Goal: Task Accomplishment & Management: Manage account settings

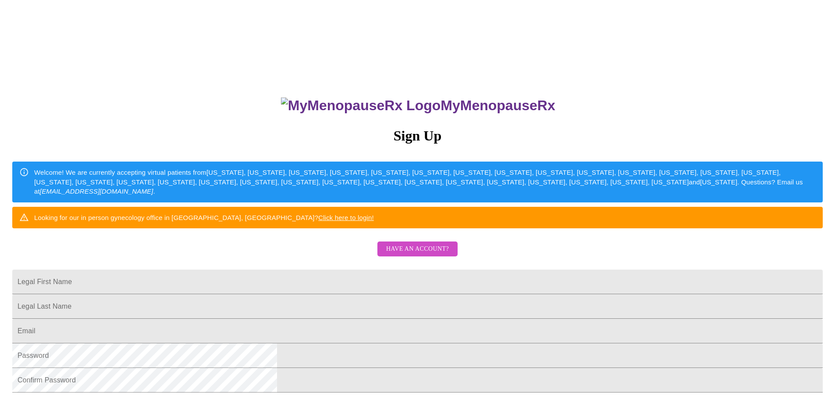
click at [374, 221] on link "Click here to login!" at bounding box center [346, 217] width 56 height 7
click at [423, 254] on span "Have an account?" at bounding box center [417, 248] width 63 height 11
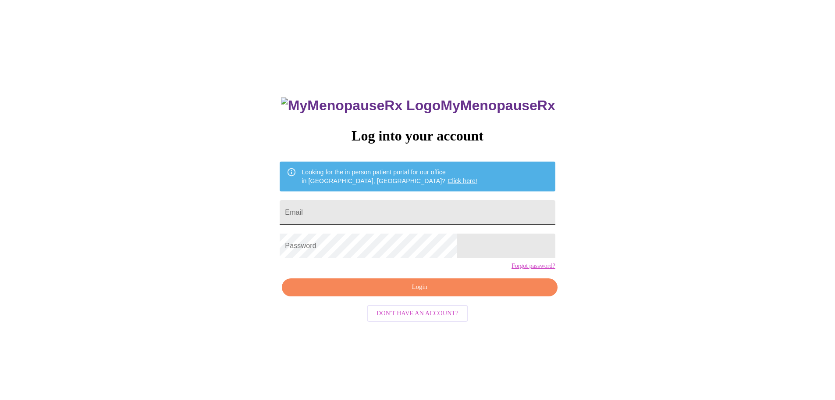
click at [343, 205] on input "Email" at bounding box center [417, 212] width 275 height 25
type input "[EMAIL_ADDRESS][DOMAIN_NAME]"
click at [421, 293] on span "Login" at bounding box center [419, 287] width 255 height 11
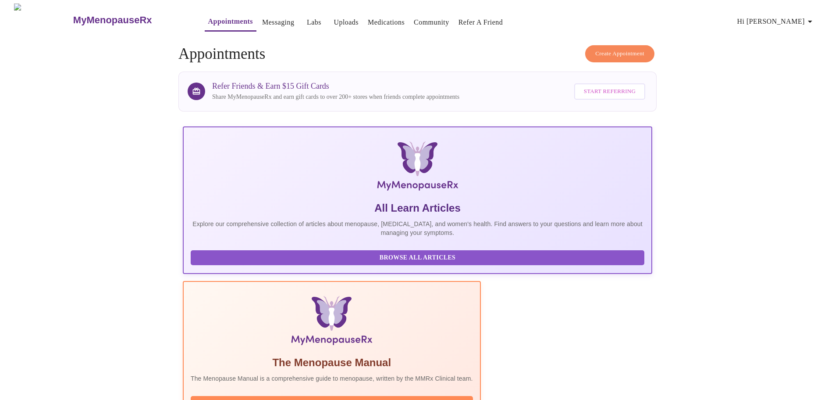
click at [307, 19] on link "Labs" at bounding box center [314, 22] width 14 height 12
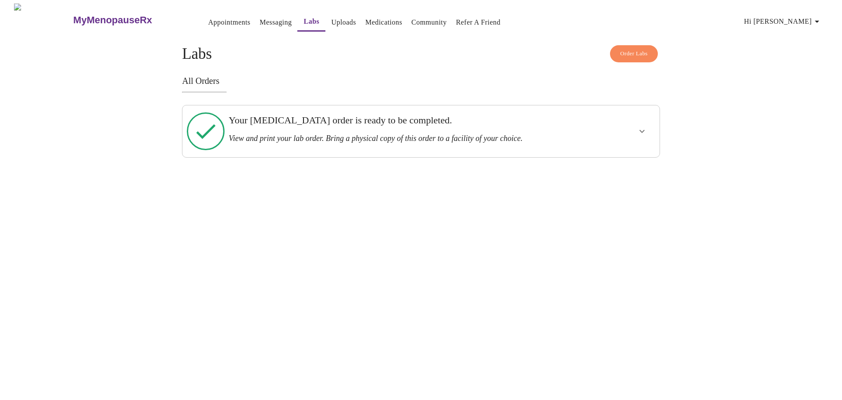
click at [362, 126] on h3 "Your [MEDICAL_DATA] order is ready to be completed." at bounding box center [397, 119] width 339 height 11
click at [645, 127] on icon "show more" at bounding box center [642, 131] width 11 height 11
click at [614, 157] on span "View Order" at bounding box center [620, 162] width 39 height 11
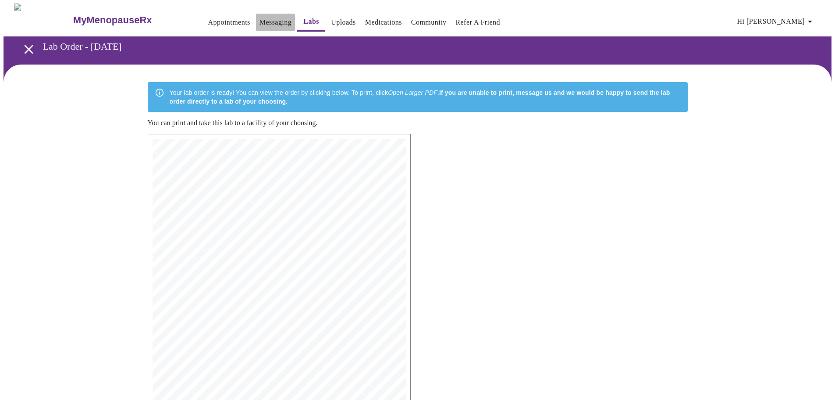
click at [260, 19] on link "Messaging" at bounding box center [276, 22] width 32 height 12
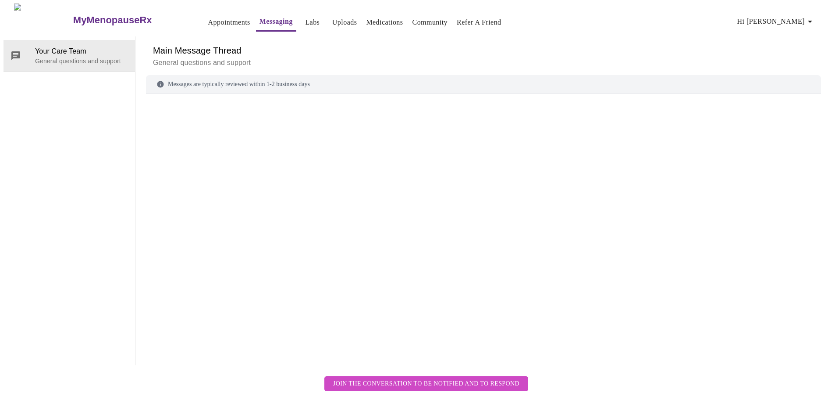
scroll to position [33, 0]
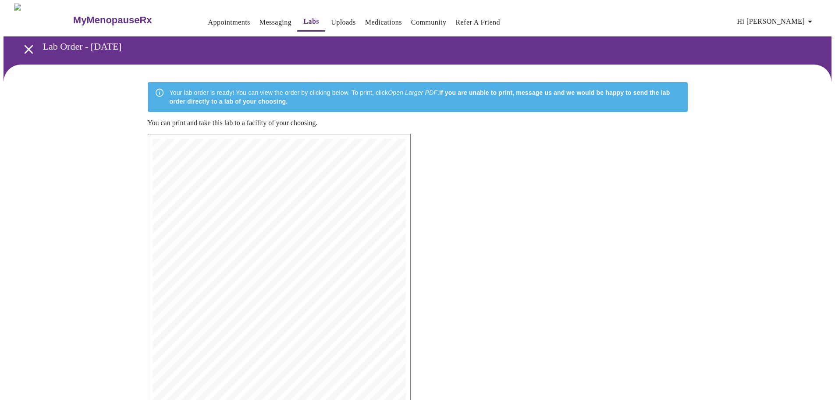
click at [331, 18] on link "Uploads" at bounding box center [343, 22] width 25 height 12
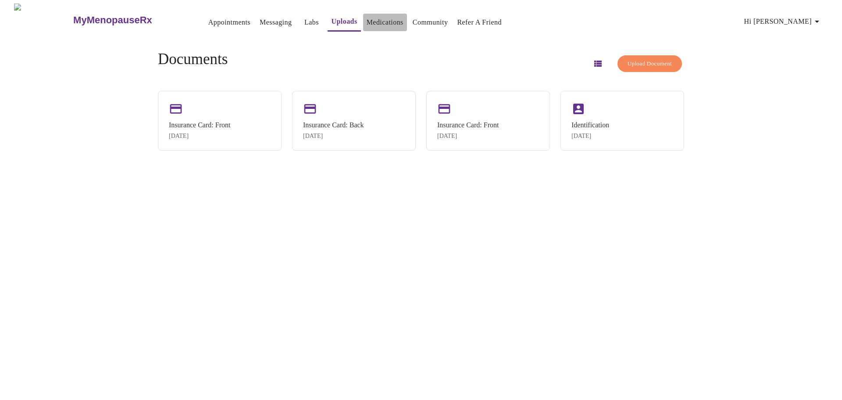
click at [367, 19] on link "Medications" at bounding box center [385, 22] width 37 height 12
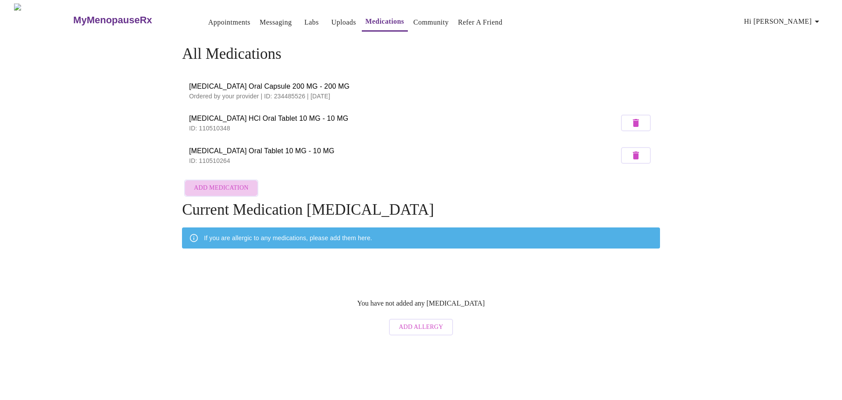
click at [225, 185] on span "Add Medication" at bounding box center [221, 187] width 54 height 11
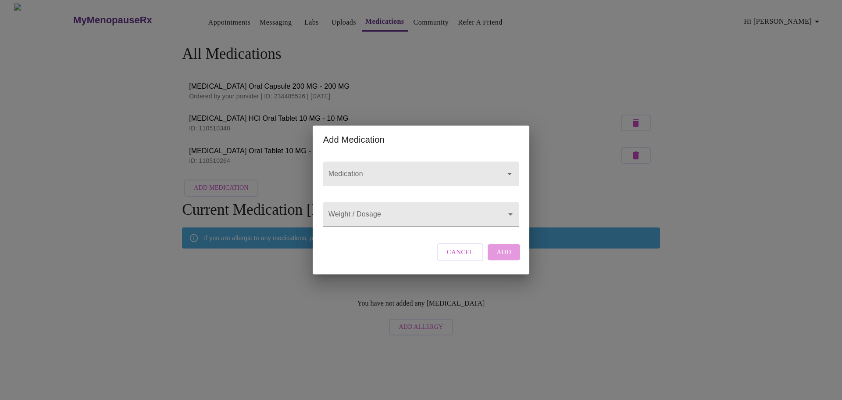
click at [355, 170] on input "Medication" at bounding box center [409, 178] width 164 height 16
click at [508, 173] on icon "Open" at bounding box center [509, 174] width 4 height 2
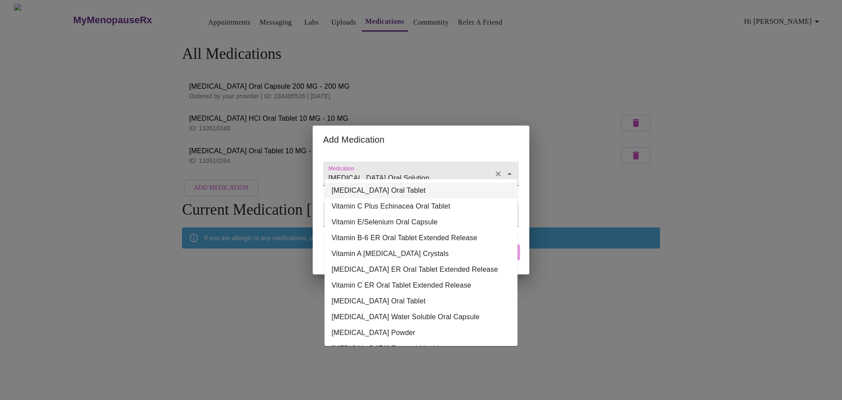
click at [436, 170] on input "[MEDICAL_DATA] Oral Solution" at bounding box center [409, 178] width 164 height 16
type input "[MEDICAL_DATA] Oral Solution"
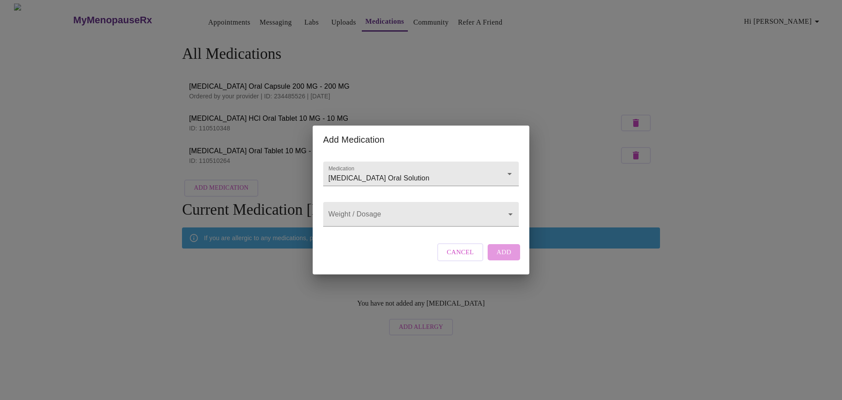
click at [533, 191] on div "Add Medication Medication [MEDICAL_DATA] Oral Solution Weight / Dosage ​ Cancel…" at bounding box center [421, 200] width 842 height 400
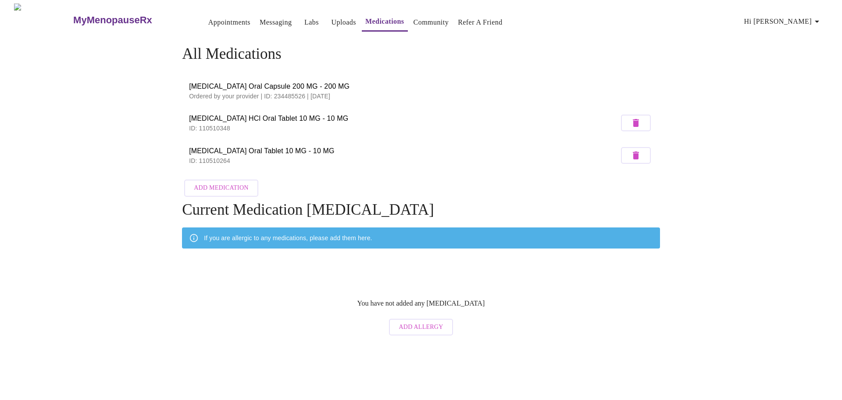
click at [222, 184] on span "Add Medication" at bounding box center [221, 187] width 54 height 11
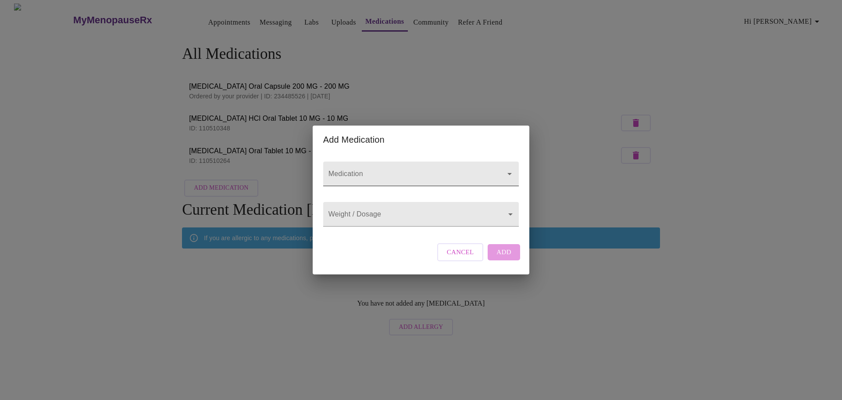
click at [380, 170] on input "Medication" at bounding box center [409, 178] width 164 height 16
type input "v"
click at [509, 168] on icon "Close" at bounding box center [509, 173] width 11 height 11
click at [509, 168] on icon "Open" at bounding box center [509, 173] width 11 height 11
click at [333, 170] on input "D" at bounding box center [409, 178] width 164 height 16
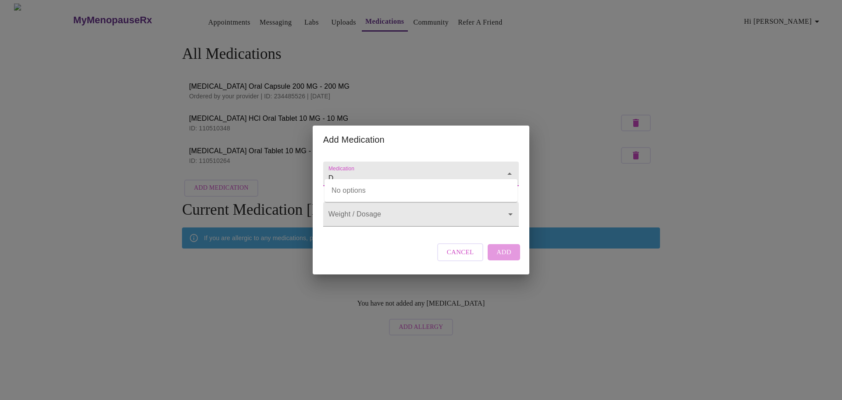
click at [329, 170] on input "D" at bounding box center [409, 178] width 164 height 16
drag, startPoint x: 333, startPoint y: 169, endPoint x: 328, endPoint y: 169, distance: 4.4
click at [328, 170] on input "D" at bounding box center [409, 178] width 164 height 16
type input "[MEDICAL_DATA]"
click at [498, 168] on div at bounding box center [503, 174] width 23 height 12
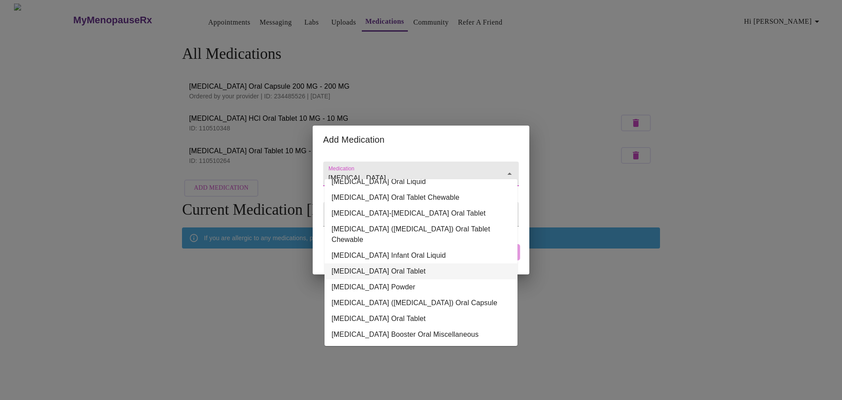
scroll to position [132, 0]
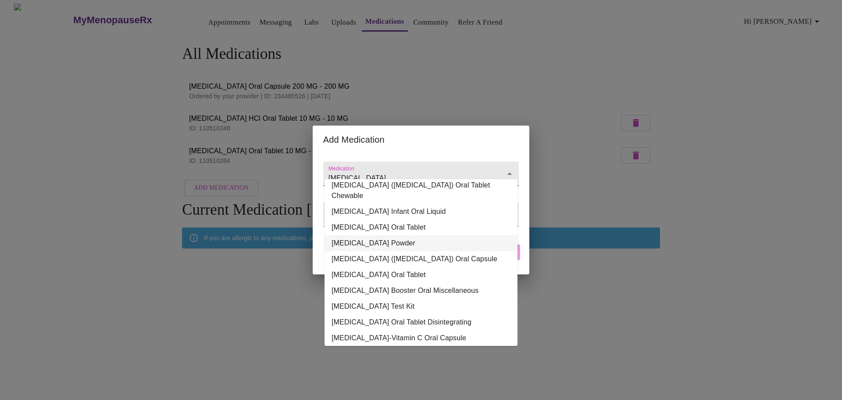
type input "[MEDICAL_DATA]"
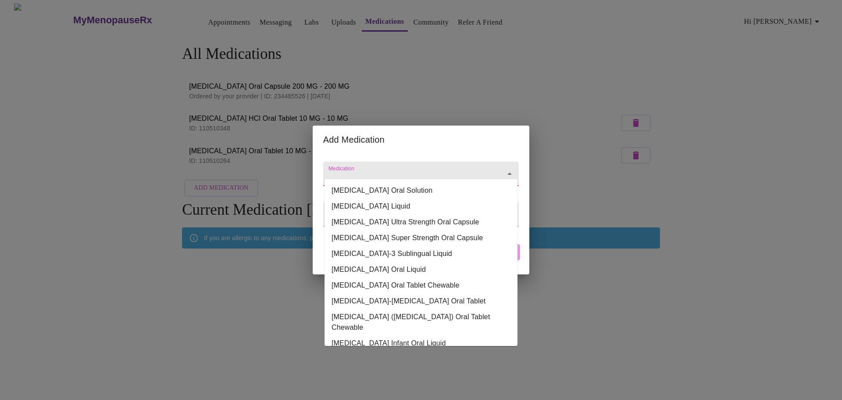
click at [339, 171] on input "Medication" at bounding box center [409, 178] width 164 height 16
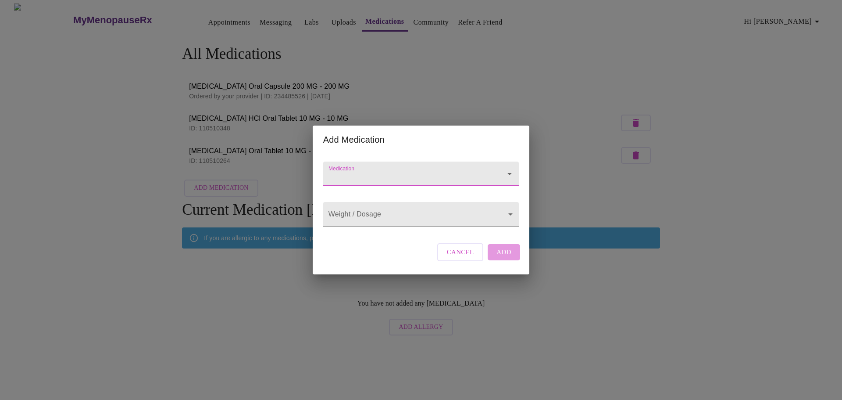
paste input "[MEDICAL_DATA]"
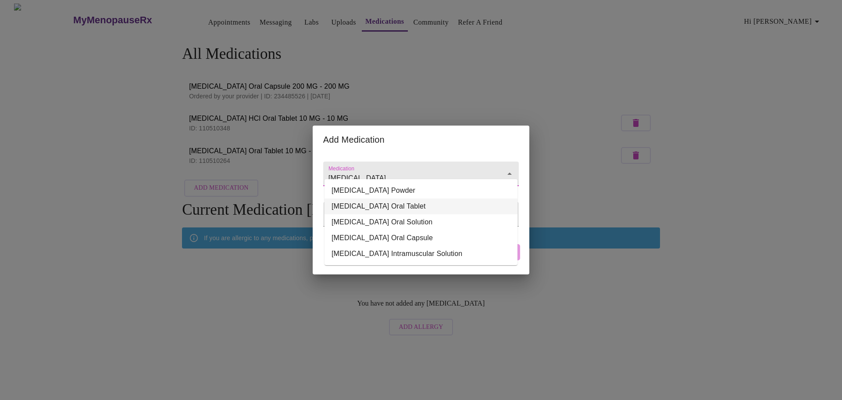
click at [405, 207] on li "[MEDICAL_DATA] Oral Tablet" at bounding box center [421, 206] width 193 height 16
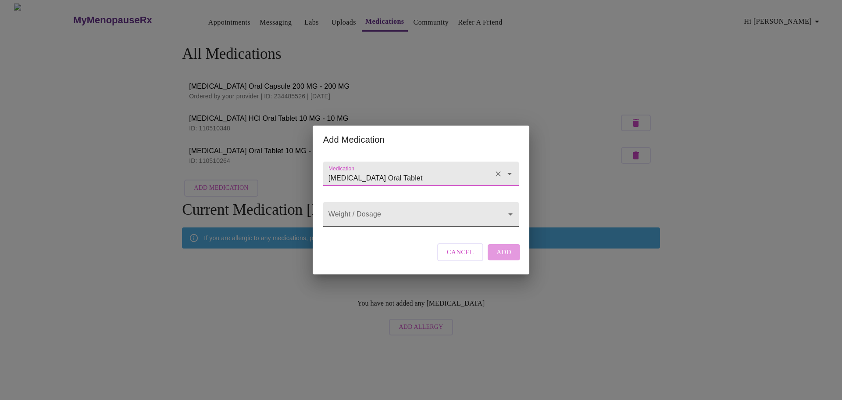
type input "[MEDICAL_DATA] Oral Tablet"
click at [457, 217] on body "MyMenopauseRx Appointments Messaging Labs Uploads Medications Community Refer a…" at bounding box center [421, 172] width 835 height 336
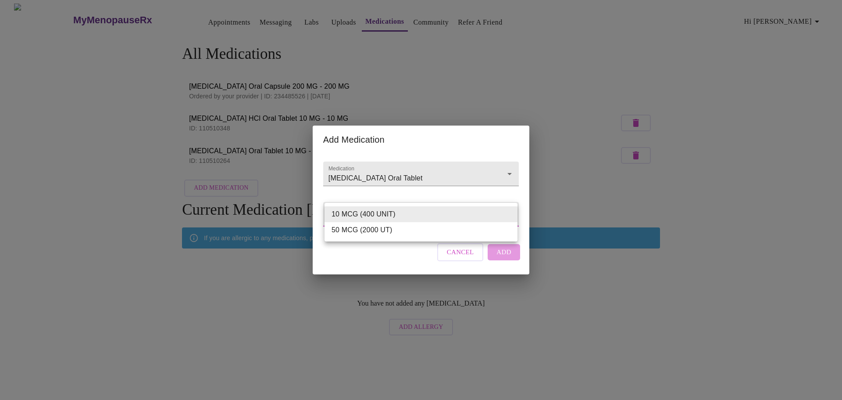
click at [350, 230] on li "50 MCG (2000 UT)" at bounding box center [421, 230] width 193 height 16
type input "50 MCG (2000 UT)"
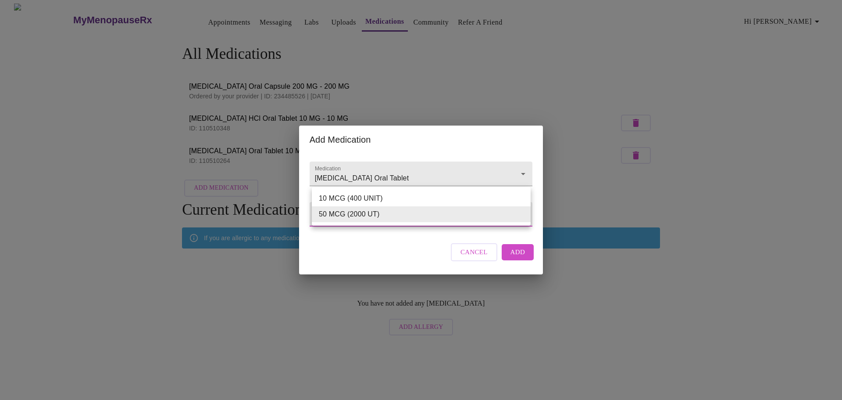
click at [411, 210] on body "MyMenopauseRx Appointments Messaging Labs Uploads Medications Community Refer a…" at bounding box center [421, 172] width 835 height 336
click at [433, 167] on div at bounding box center [421, 200] width 842 height 400
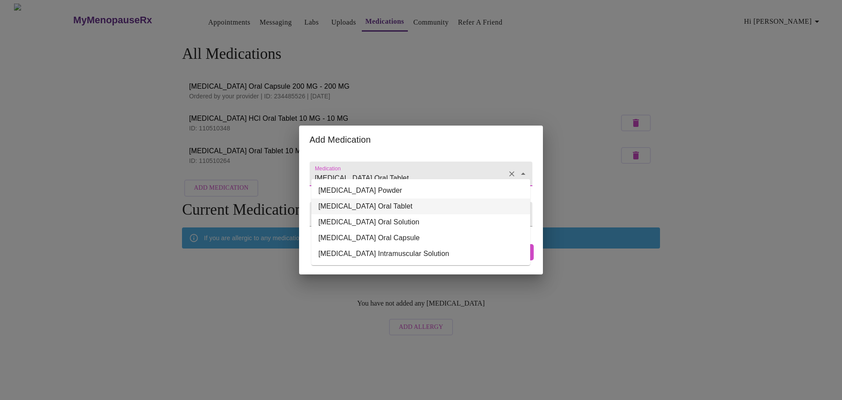
drag, startPoint x: 414, startPoint y: 172, endPoint x: 310, endPoint y: 172, distance: 104.8
click at [310, 171] on div "Medication [MEDICAL_DATA] Oral Tablet" at bounding box center [421, 173] width 230 height 40
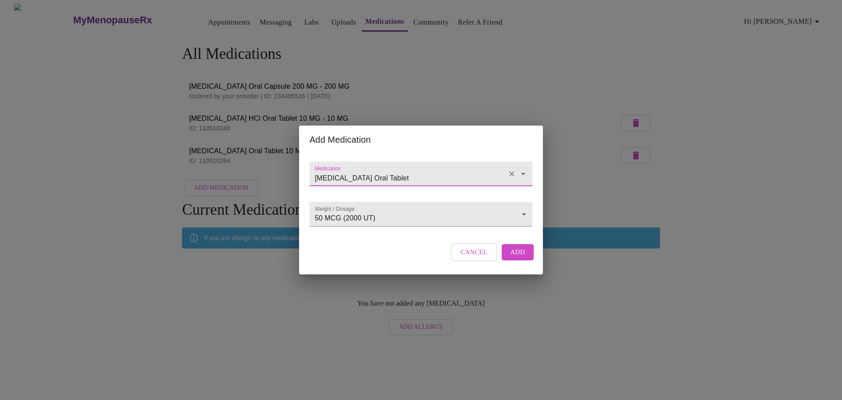
click at [434, 170] on input "[MEDICAL_DATA] Oral Tablet" at bounding box center [408, 178] width 191 height 16
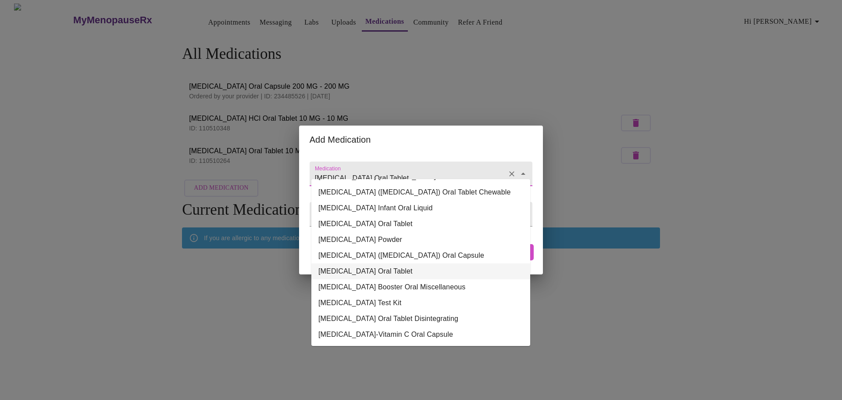
click at [365, 263] on li "[MEDICAL_DATA] Oral Tablet" at bounding box center [420, 271] width 219 height 16
type input "[MEDICAL_DATA] Oral Tablet"
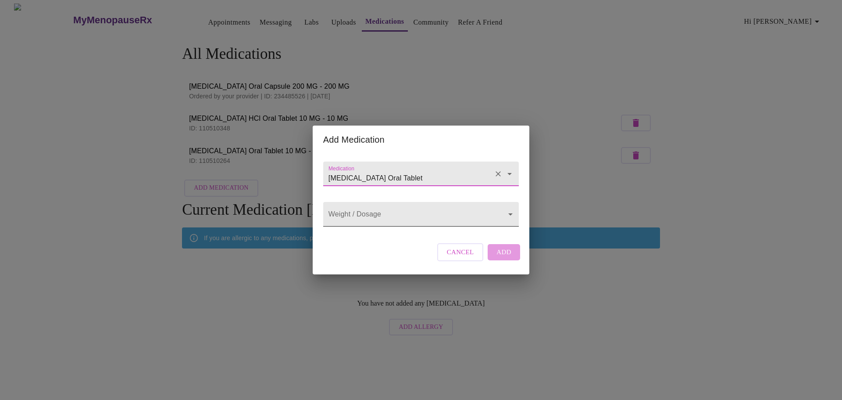
click at [363, 217] on body "MyMenopauseRx Appointments Messaging Labs Uploads Medications Community Refer a…" at bounding box center [421, 172] width 835 height 336
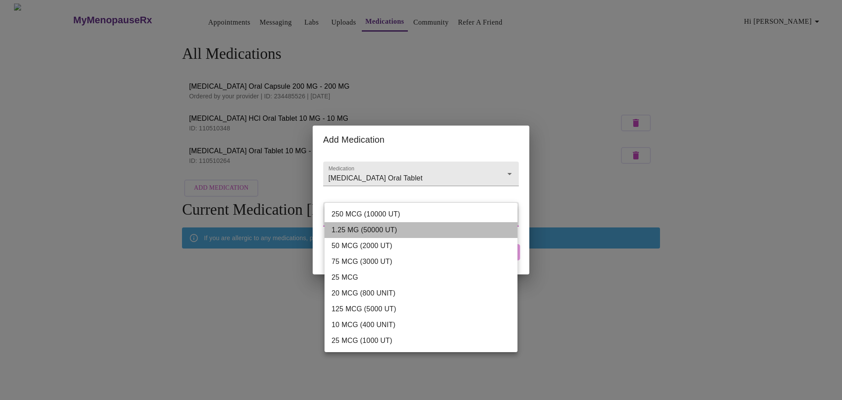
click at [368, 229] on li "1.25 MG (50000 UT)" at bounding box center [421, 230] width 193 height 16
type input "1.25 MG (50000 UT)"
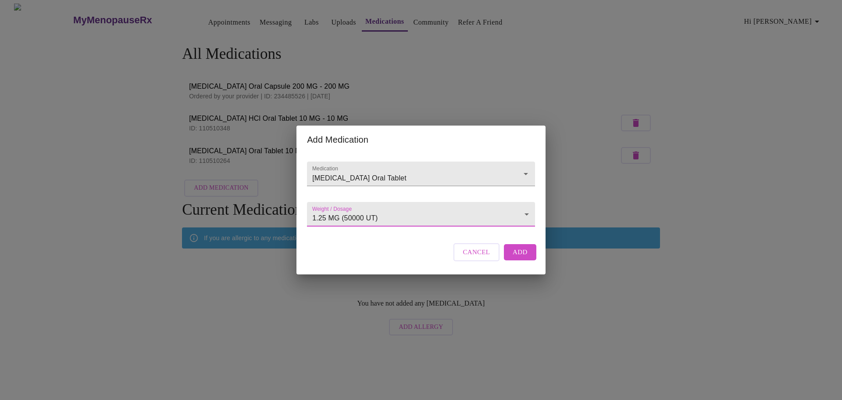
click at [517, 257] on span "Add" at bounding box center [520, 251] width 15 height 11
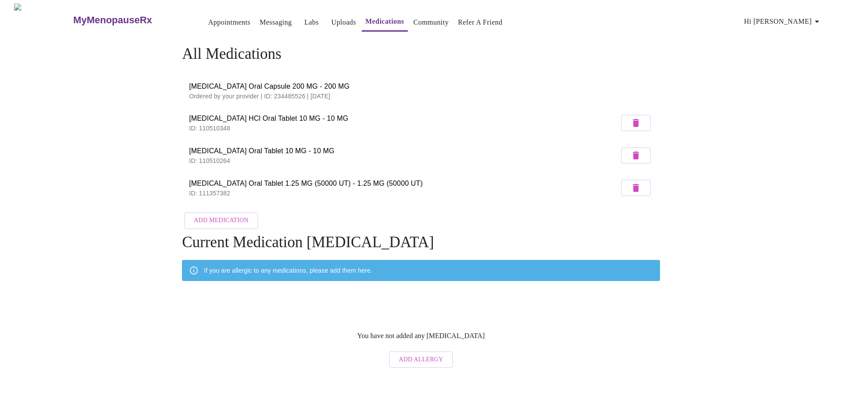
click at [420, 21] on link "Community" at bounding box center [432, 22] width 36 height 12
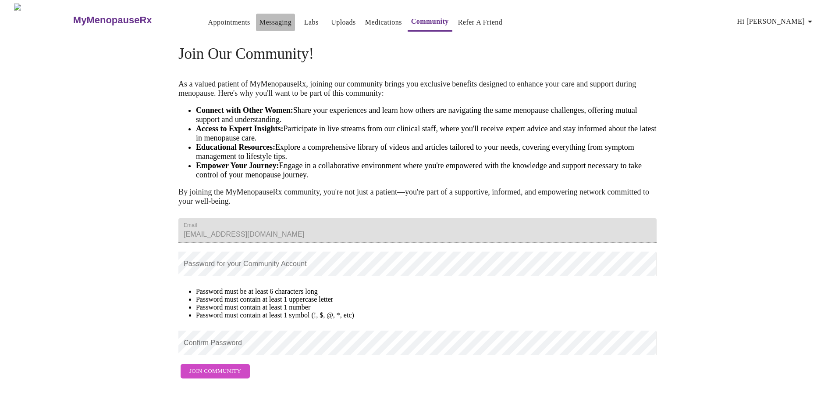
click at [260, 19] on link "Messaging" at bounding box center [276, 22] width 32 height 12
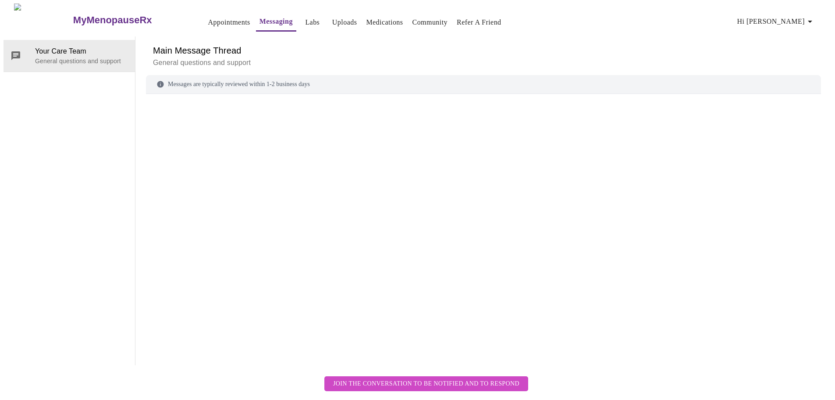
scroll to position [33, 0]
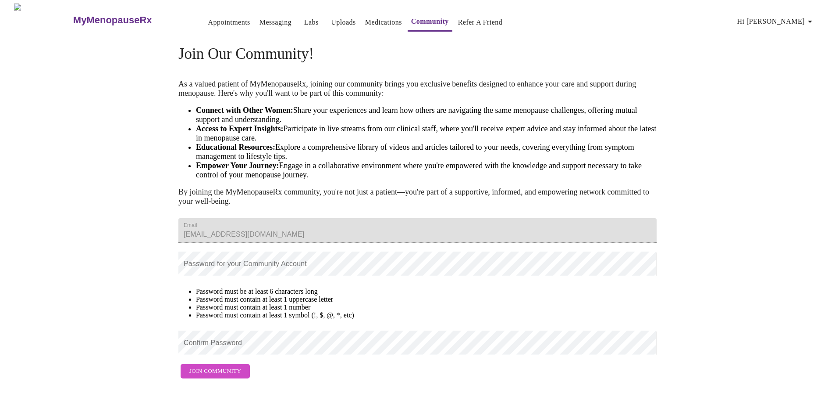
scroll to position [33, 0]
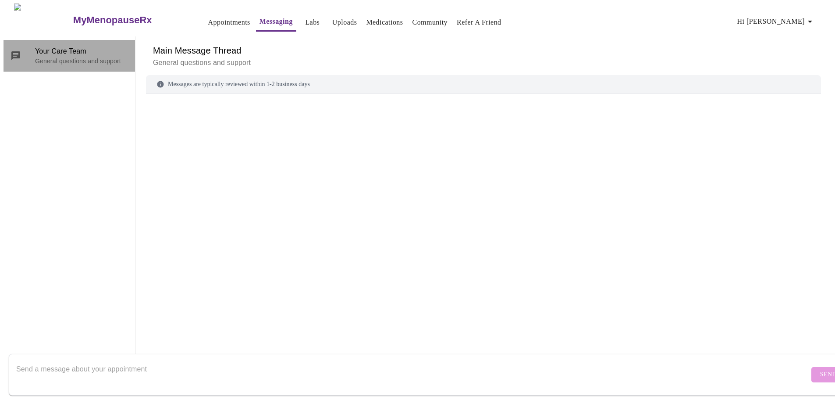
click at [59, 46] on span "Your Care Team" at bounding box center [81, 51] width 93 height 11
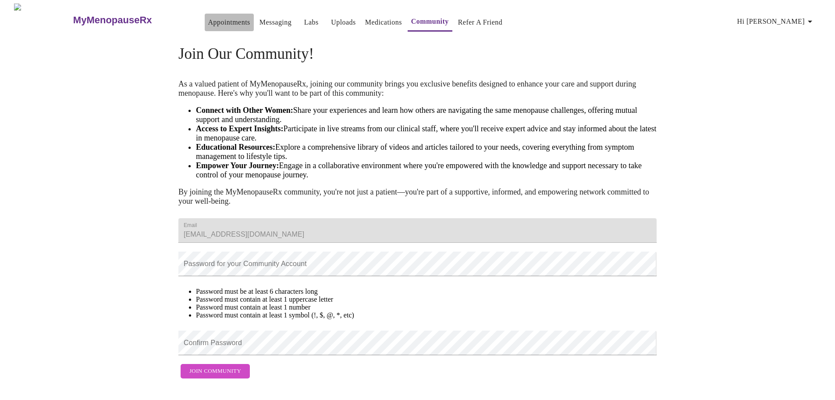
click at [208, 18] on link "Appointments" at bounding box center [229, 22] width 42 height 12
